Goal: Check status: Check status

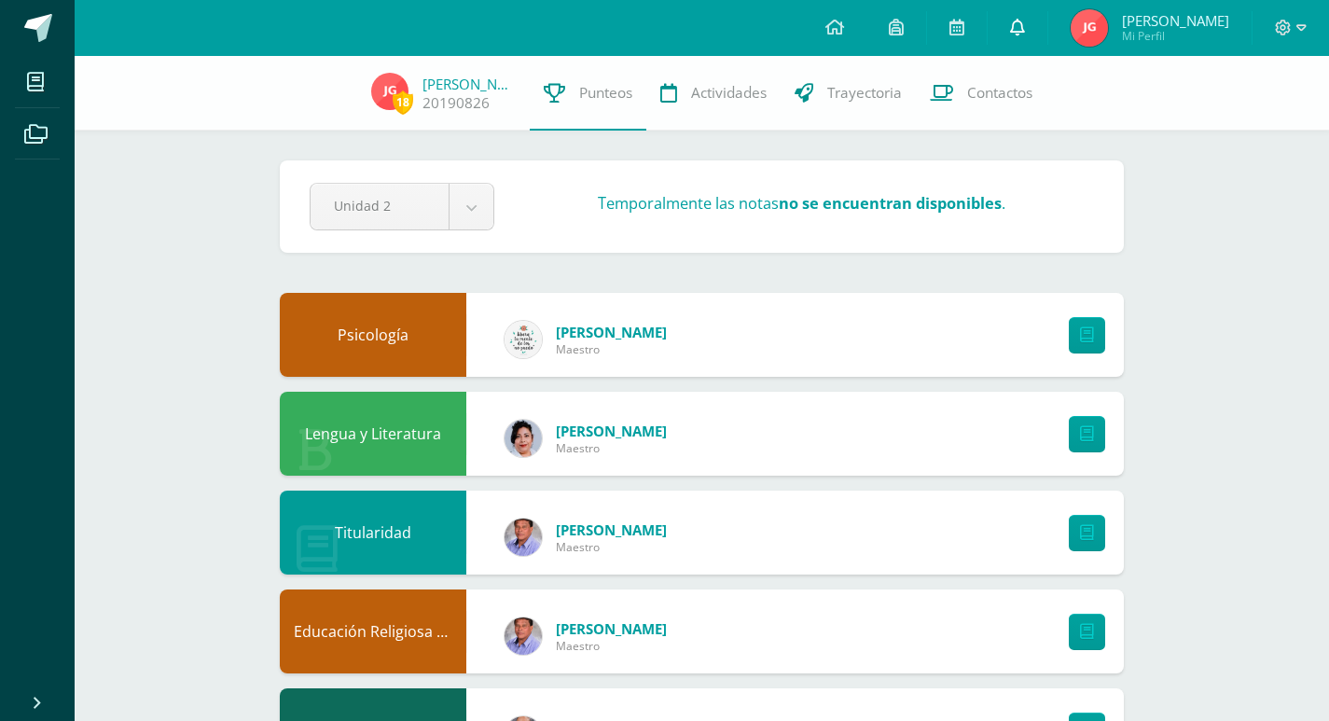
click at [1042, 33] on link at bounding box center [1018, 28] width 60 height 56
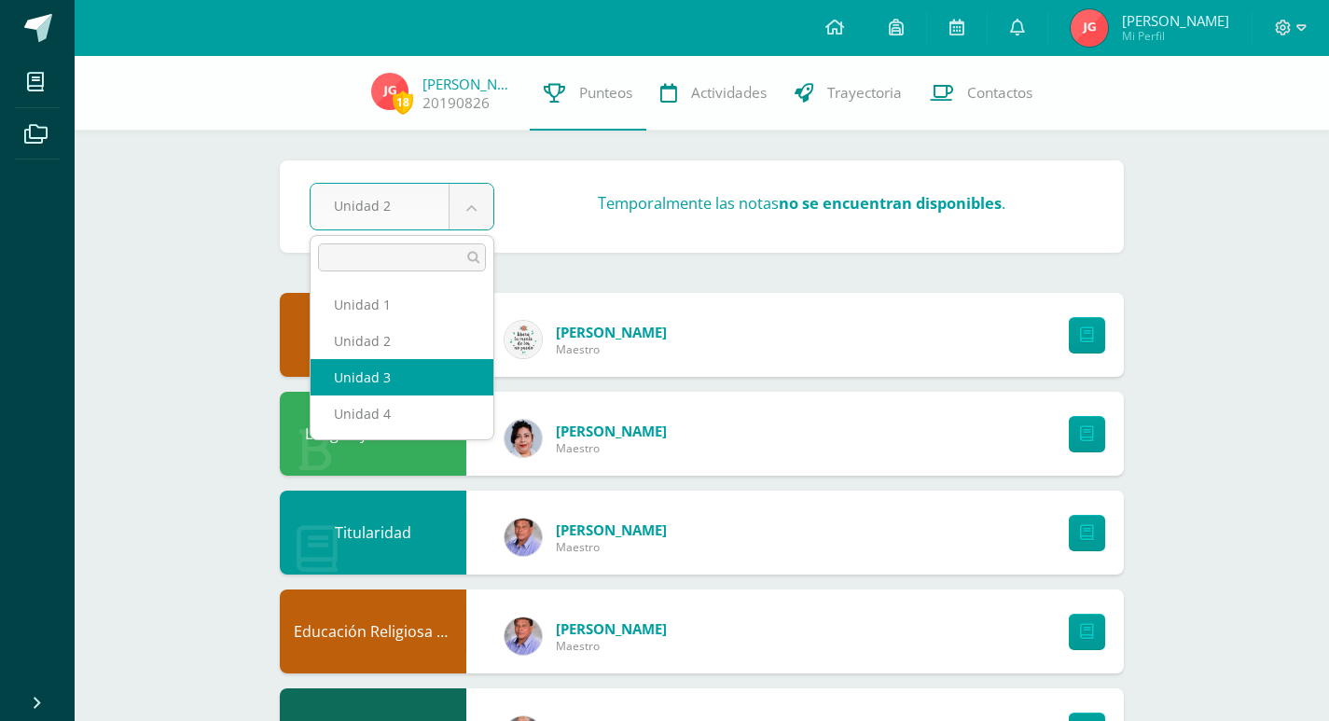
select select "Unidad 3"
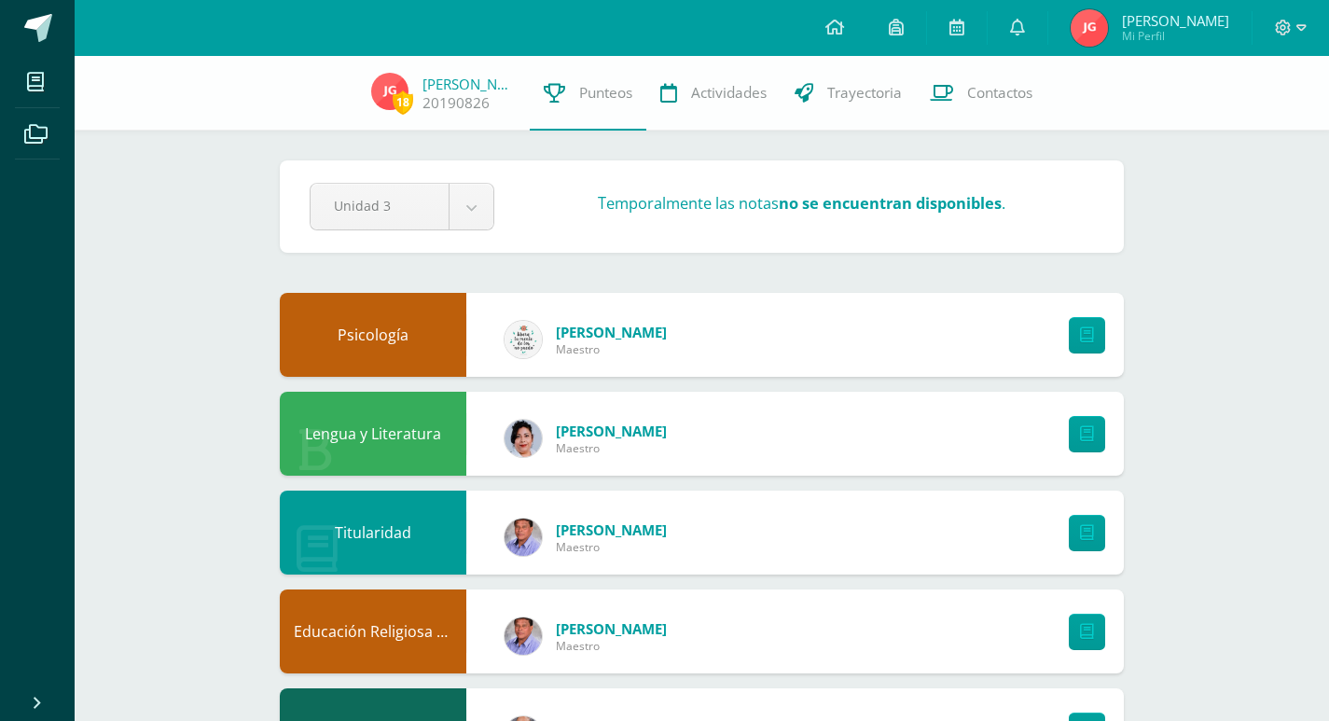
click at [1170, 30] on span "Mi Perfil" at bounding box center [1175, 36] width 107 height 16
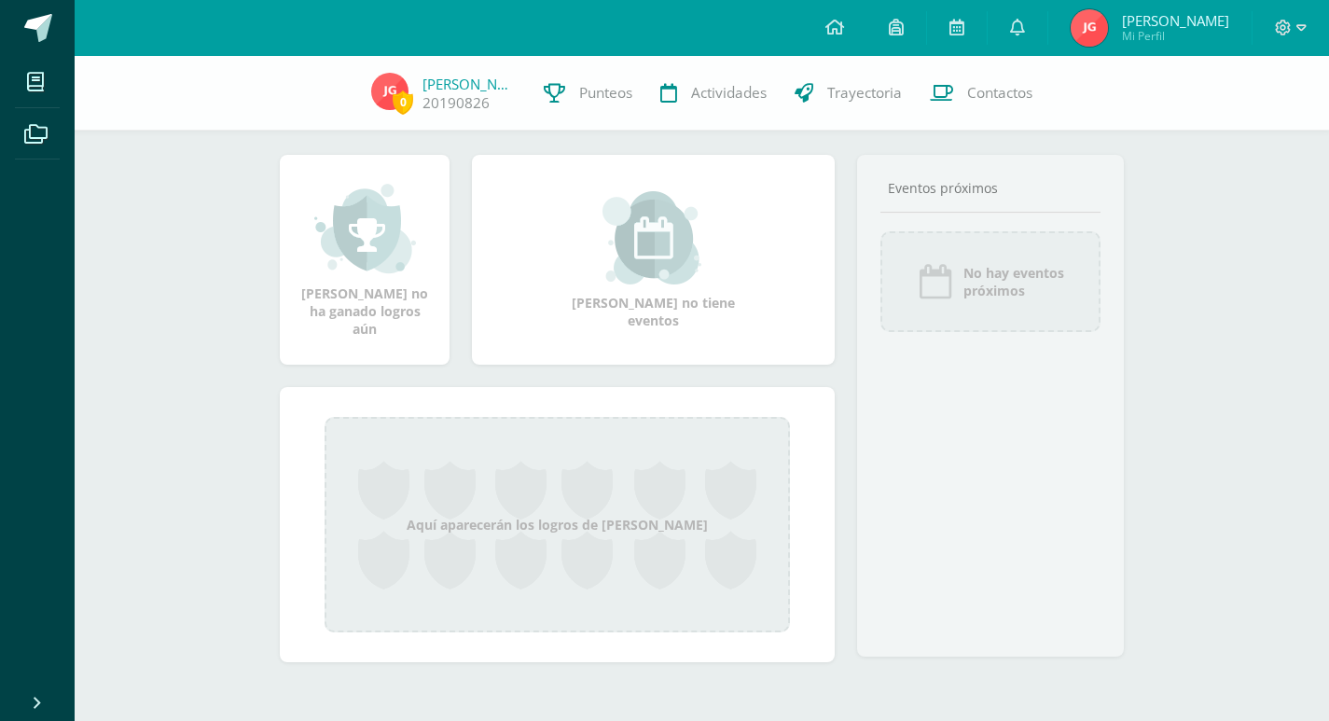
scroll to position [190, 0]
